Goal: Transaction & Acquisition: Subscribe to service/newsletter

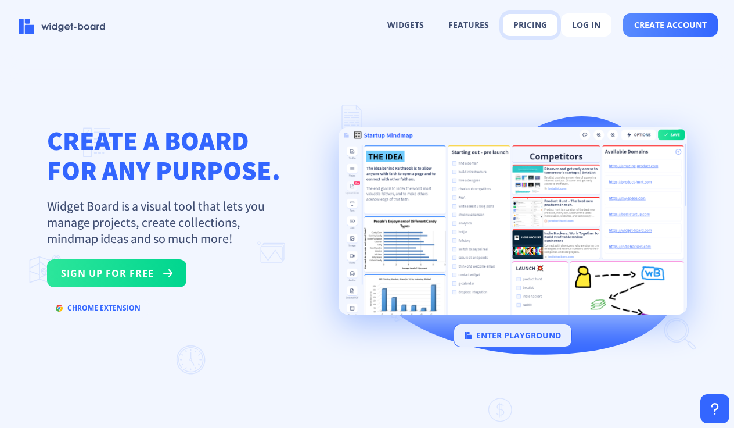
click at [521, 18] on button "pricing" at bounding box center [530, 25] width 55 height 22
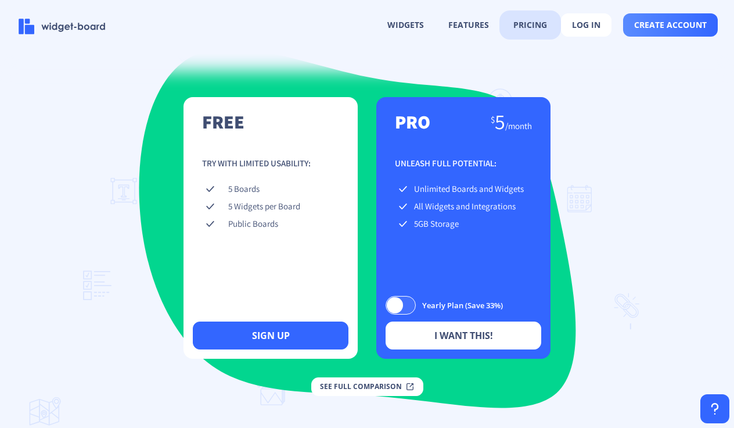
scroll to position [1665, 0]
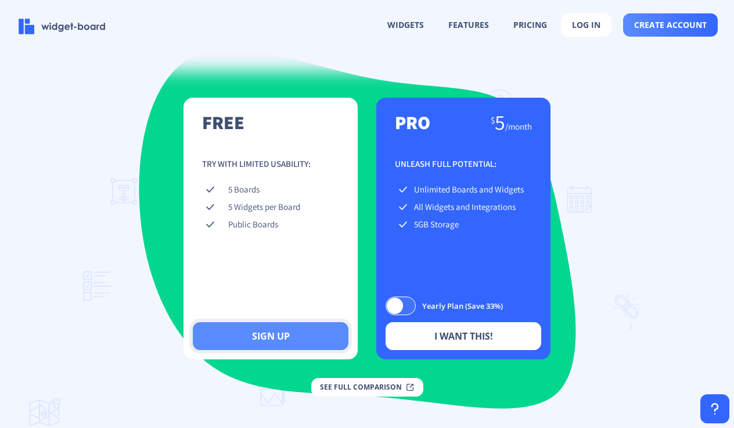
click at [268, 340] on button "sign up" at bounding box center [271, 336] width 156 height 28
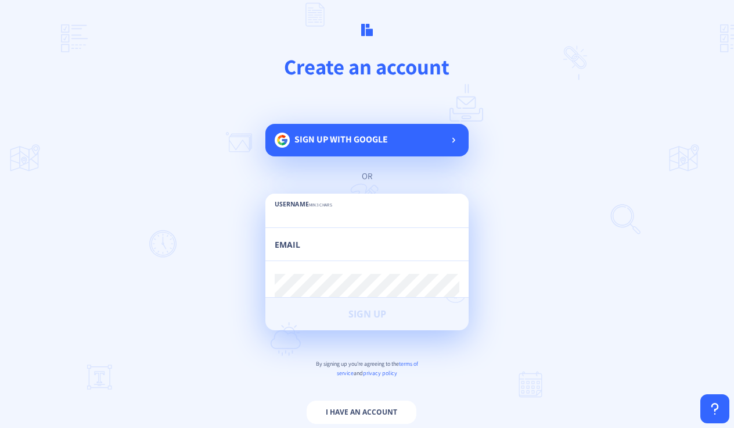
click at [304, 221] on input "text" at bounding box center [367, 216] width 185 height 21
click at [356, 134] on span "Sign up with google" at bounding box center [342, 139] width 94 height 12
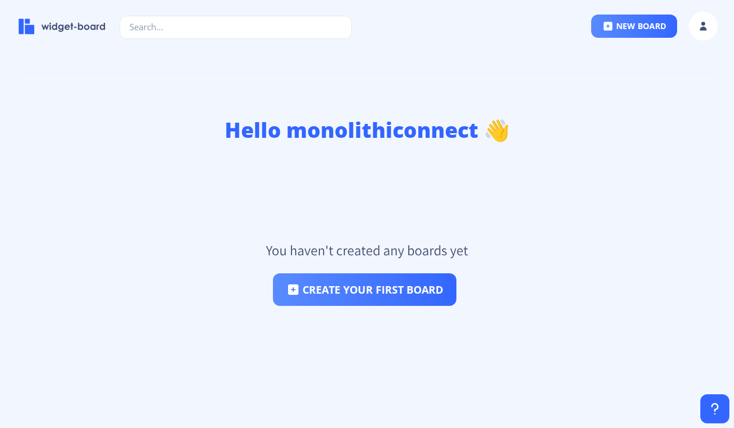
click at [119, 16] on div at bounding box center [300, 28] width 582 height 38
click at [77, 30] on img at bounding box center [62, 27] width 87 height 16
